Goal: Task Accomplishment & Management: Manage account settings

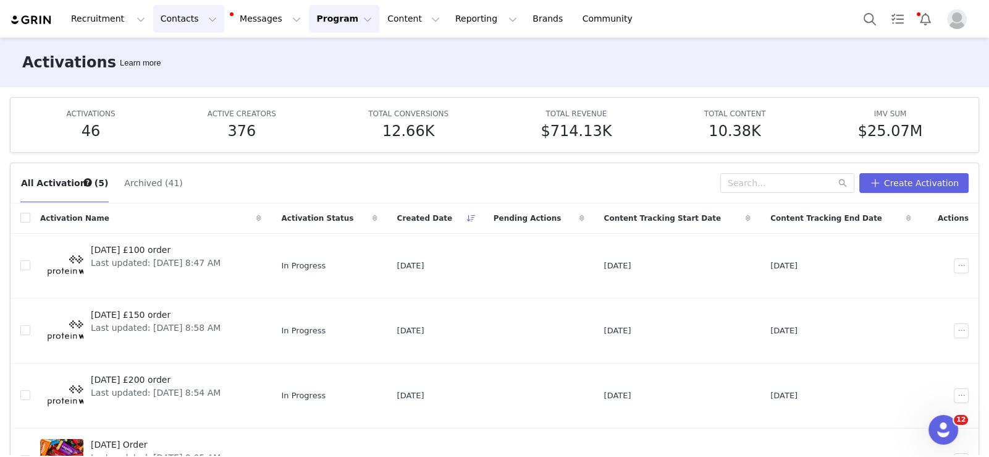
click at [179, 23] on button "Contacts Contacts" at bounding box center [188, 19] width 71 height 28
click at [185, 53] on div "Creators" at bounding box center [190, 54] width 83 height 13
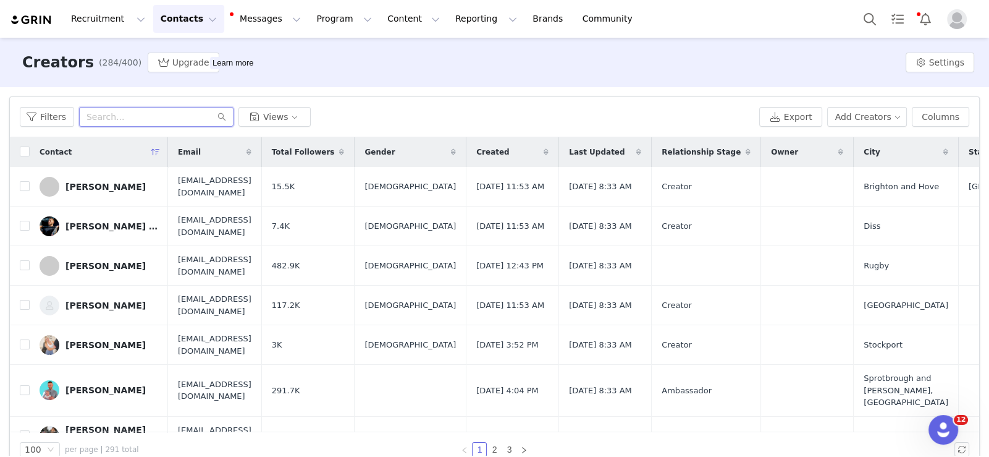
click at [129, 123] on input "text" at bounding box center [156, 117] width 154 height 20
type input "[PERSON_NAME]"
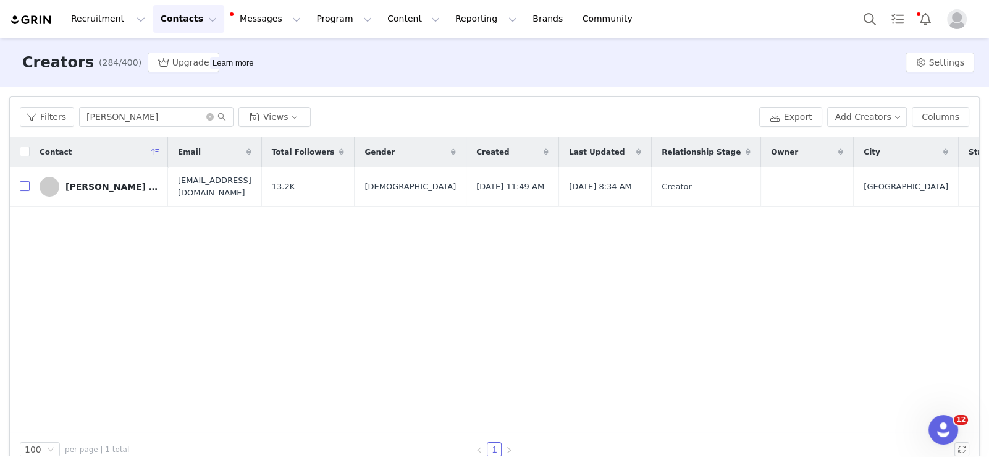
click at [25, 185] on input "checkbox" at bounding box center [25, 186] width 10 height 10
checkbox input "true"
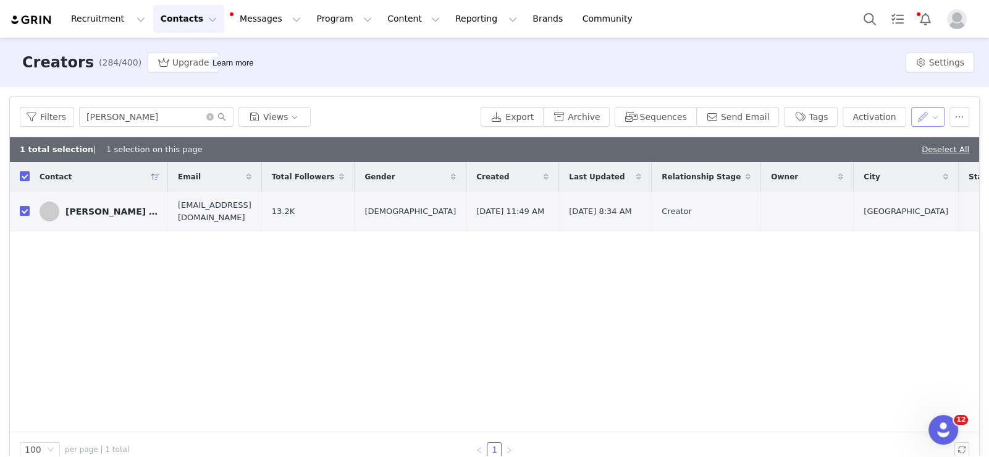
click at [929, 116] on button "button" at bounding box center [929, 117] width 34 height 20
click at [950, 117] on button "button" at bounding box center [960, 117] width 20 height 20
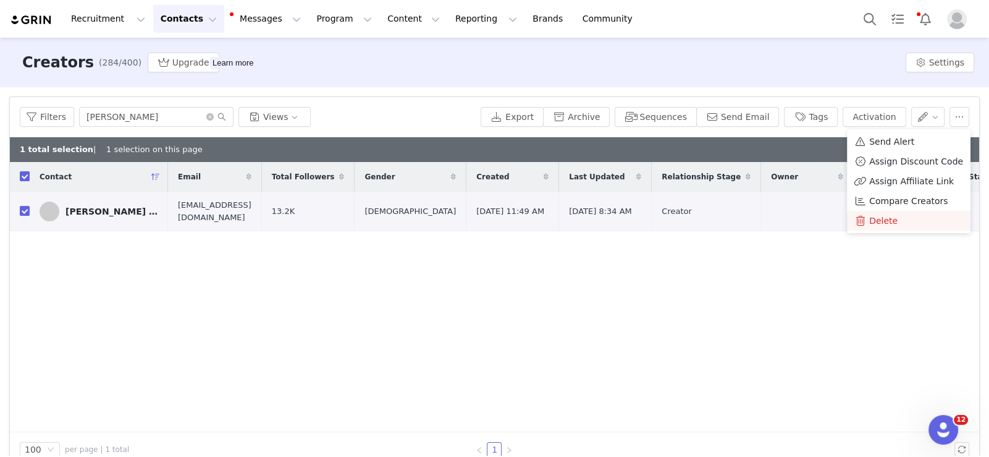
click at [889, 216] on span "Delete" at bounding box center [883, 221] width 28 height 14
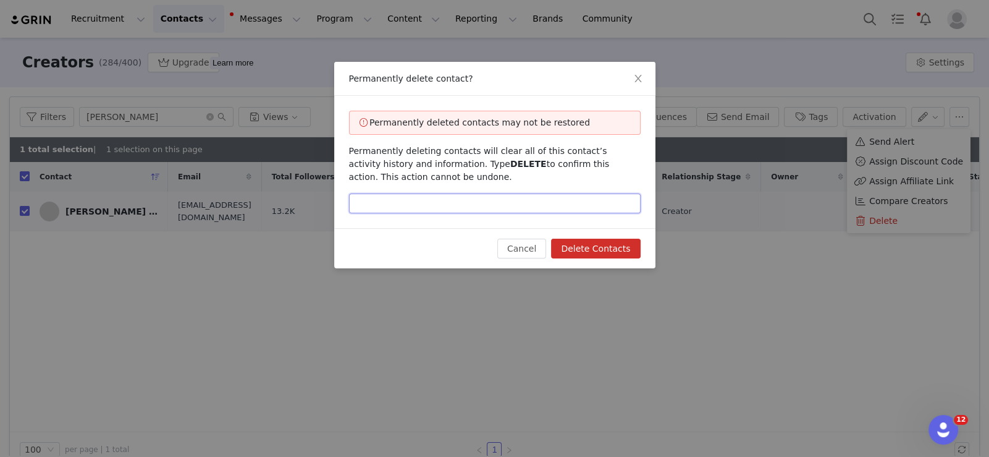
click at [595, 201] on input "text" at bounding box center [495, 203] width 292 height 20
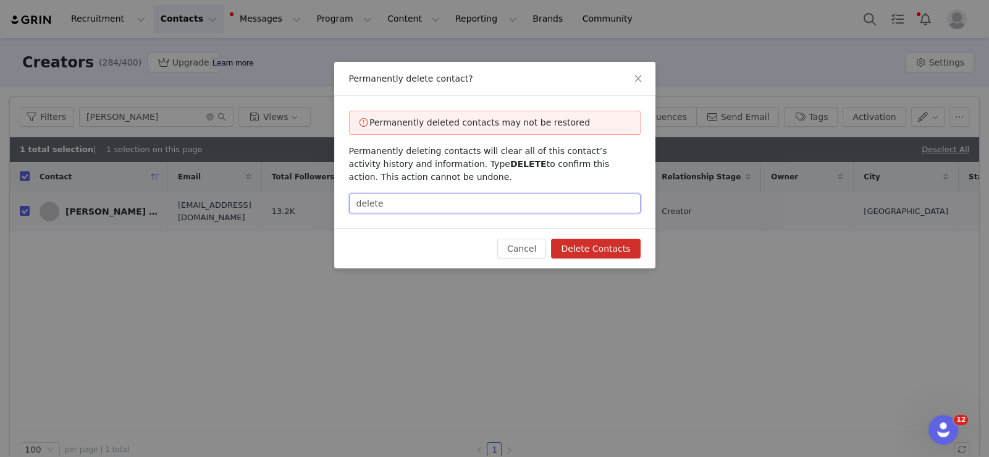
type input "delete"
click at [614, 248] on button "Delete Contacts" at bounding box center [595, 249] width 89 height 20
checkbox input "false"
